Goal: Information Seeking & Learning: Learn about a topic

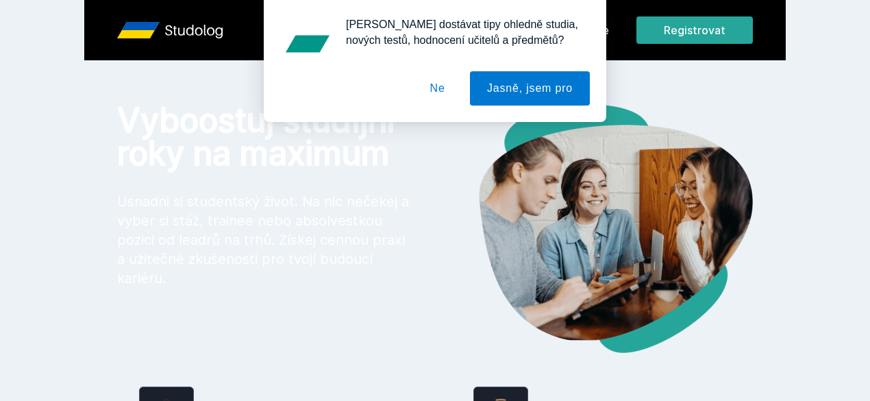
click at [670, 36] on div "[PERSON_NAME] dostávat tipy ohledně studia, nových testů, hodnocení učitelů a p…" at bounding box center [435, 61] width 870 height 122
click at [445, 87] on button "Ne" at bounding box center [437, 88] width 49 height 34
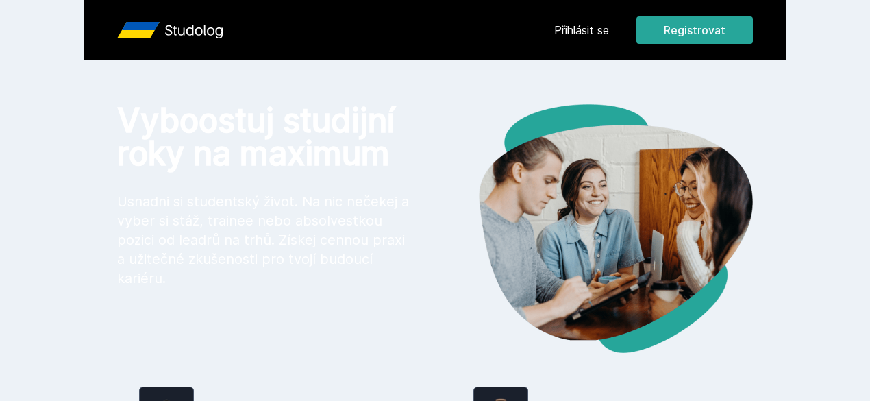
click at [609, 27] on link "Přihlásit se" at bounding box center [581, 30] width 55 height 16
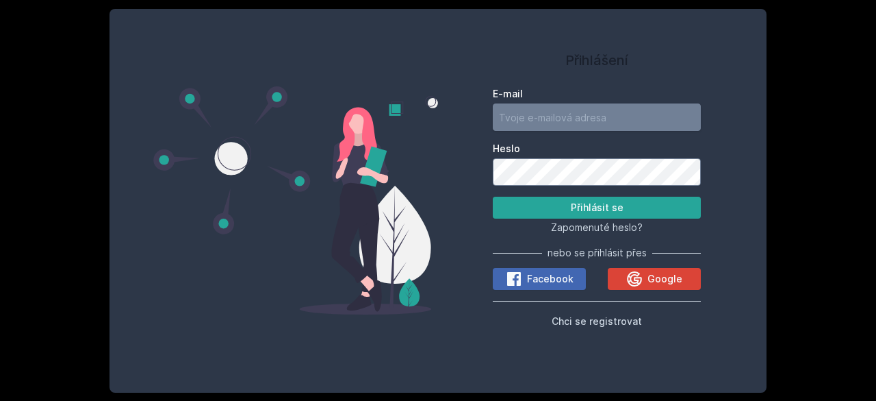
click at [568, 118] on input "E-mail" at bounding box center [597, 116] width 208 height 27
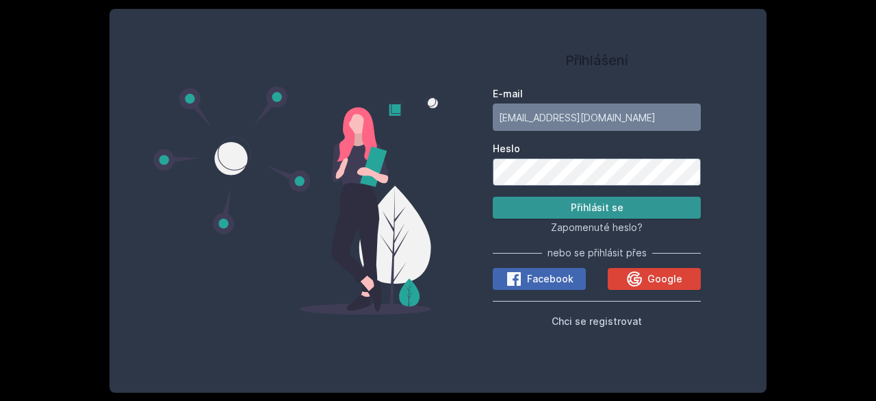
click at [501, 206] on button "Přihlásit se" at bounding box center [597, 208] width 208 height 22
click at [543, 204] on button "Přihlásit se" at bounding box center [597, 208] width 208 height 22
click at [537, 198] on button "Přihlásit se" at bounding box center [597, 208] width 208 height 22
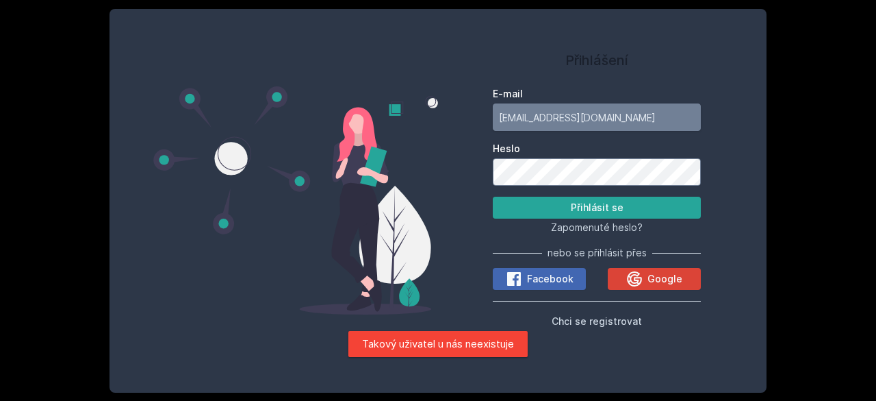
click at [573, 125] on input "[EMAIL_ADDRESS][DOMAIN_NAME]" at bounding box center [597, 116] width 208 height 27
type input "d"
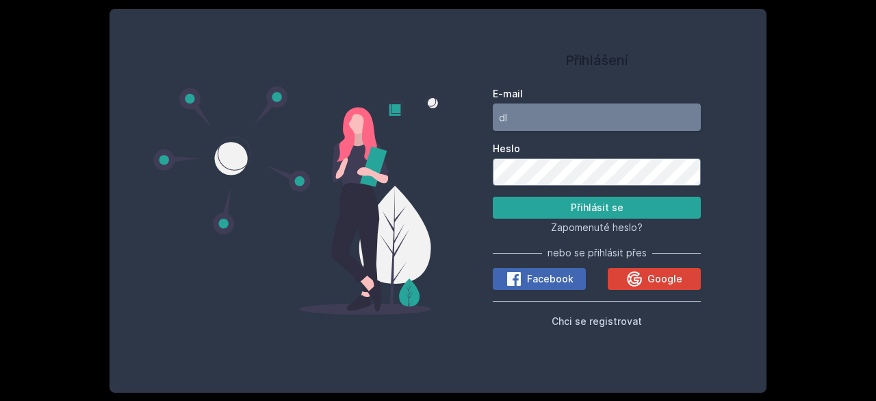
type input "d"
type input "l"
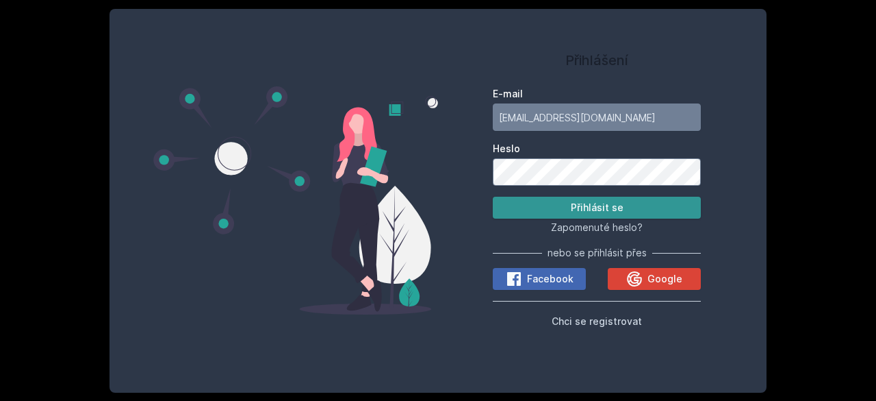
click at [549, 214] on button "Přihlásit se" at bounding box center [597, 208] width 208 height 22
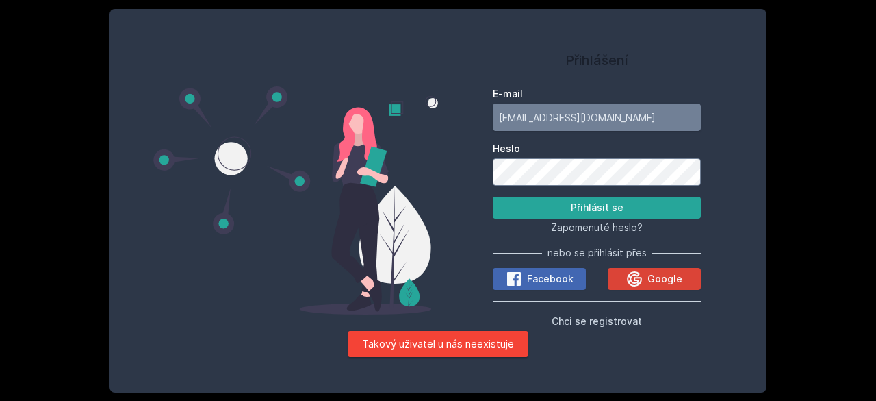
click at [590, 105] on input "[EMAIL_ADDRESS][DOMAIN_NAME]" at bounding box center [597, 116] width 208 height 27
type input "d"
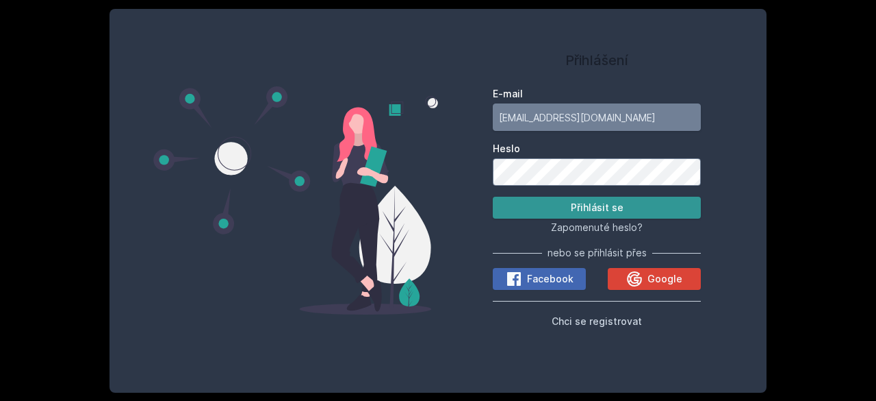
type input "[EMAIL_ADDRESS][DOMAIN_NAME]"
click at [570, 210] on button "Přihlásit se" at bounding box center [597, 208] width 208 height 22
click at [537, 209] on button "Přihlásit se" at bounding box center [597, 208] width 208 height 22
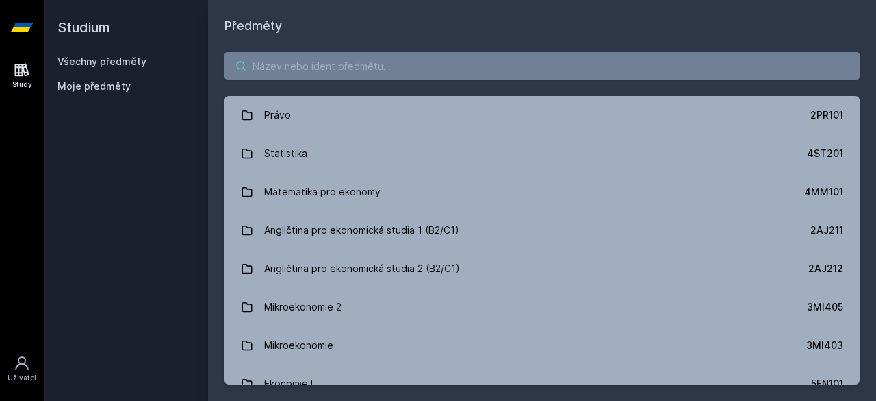
click at [268, 72] on input "search" at bounding box center [542, 65] width 635 height 27
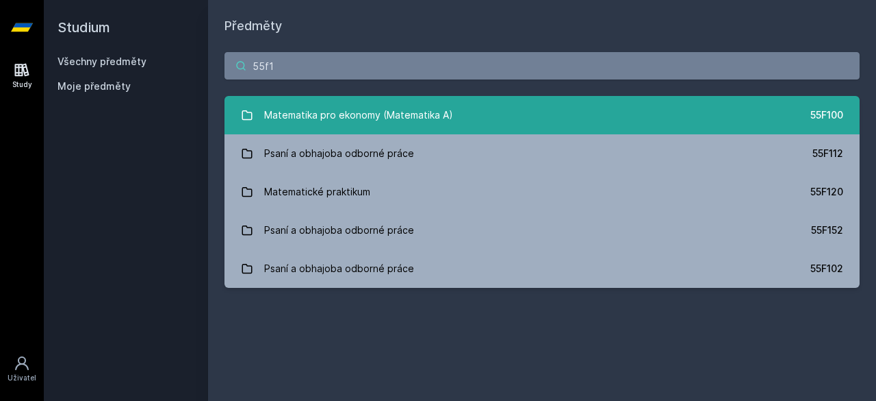
type input "55f1"
click at [360, 111] on div "Matematika pro ekonomy (Matematika A)" at bounding box center [358, 114] width 189 height 27
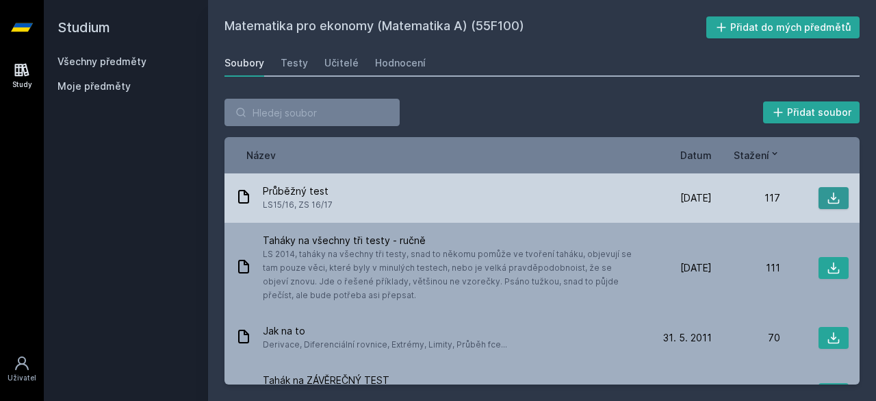
click at [819, 192] on button at bounding box center [834, 198] width 30 height 22
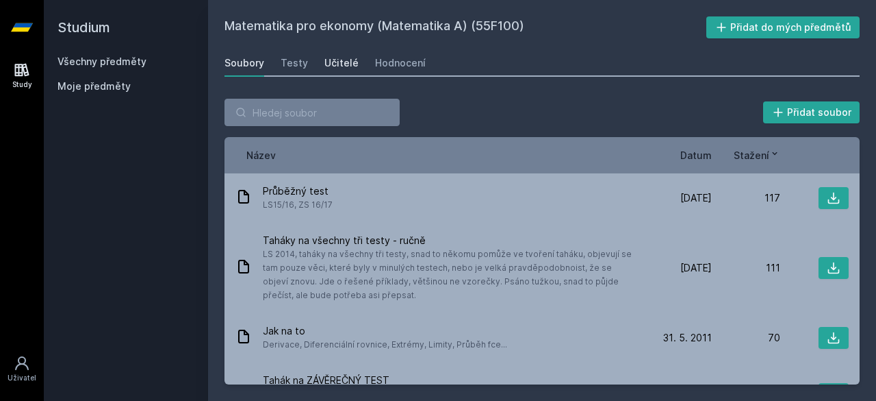
click at [338, 58] on div "Učitelé" at bounding box center [342, 63] width 34 height 14
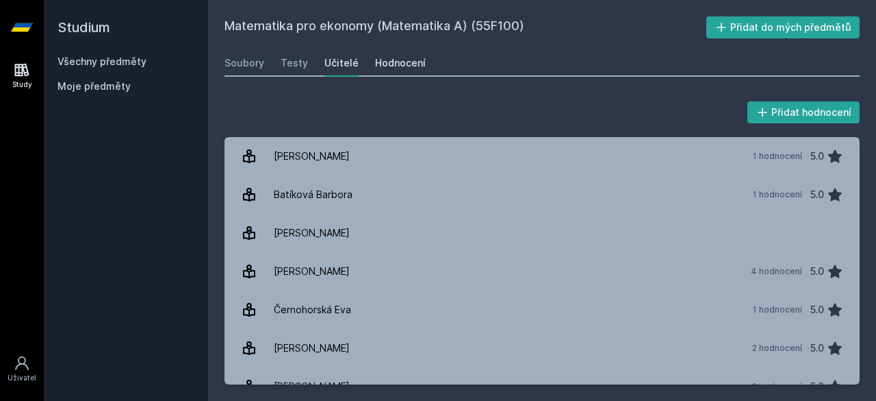
click at [386, 65] on div "Hodnocení" at bounding box center [400, 63] width 51 height 14
